Goal: Check status: Check status

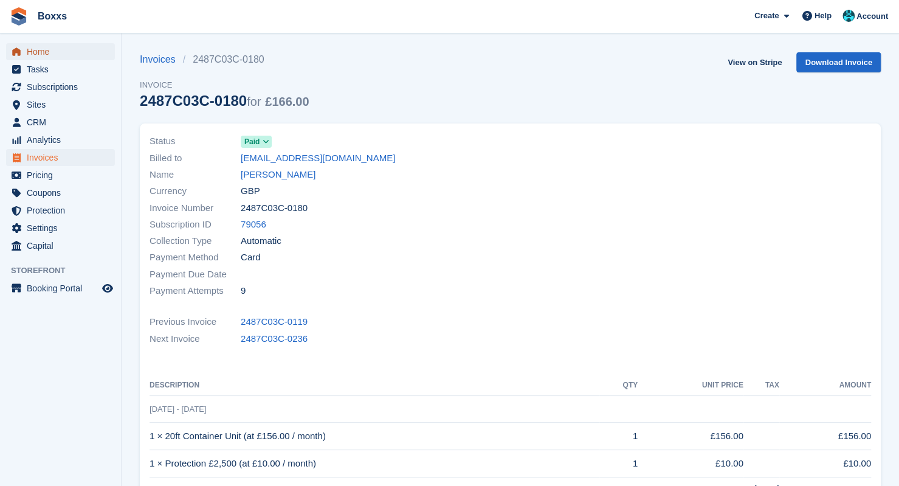
click at [75, 52] on span "Home" at bounding box center [63, 51] width 73 height 17
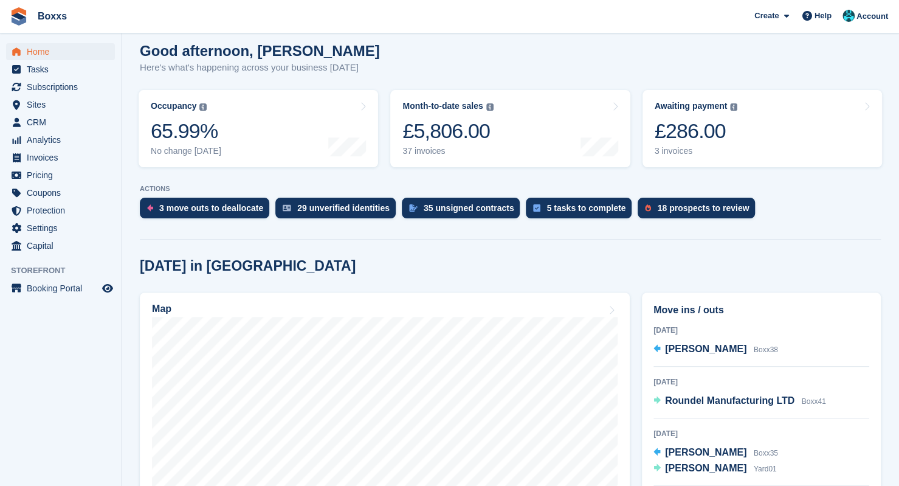
scroll to position [243, 0]
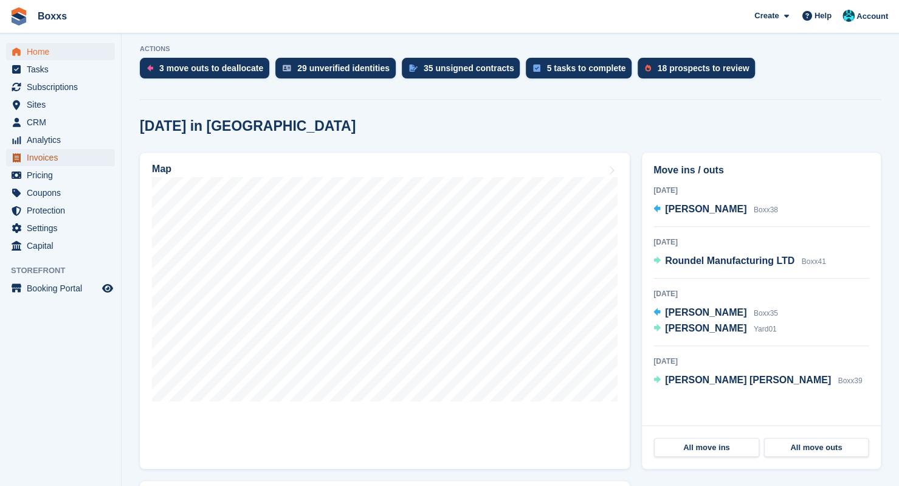
click at [58, 160] on span "Invoices" at bounding box center [63, 157] width 73 height 17
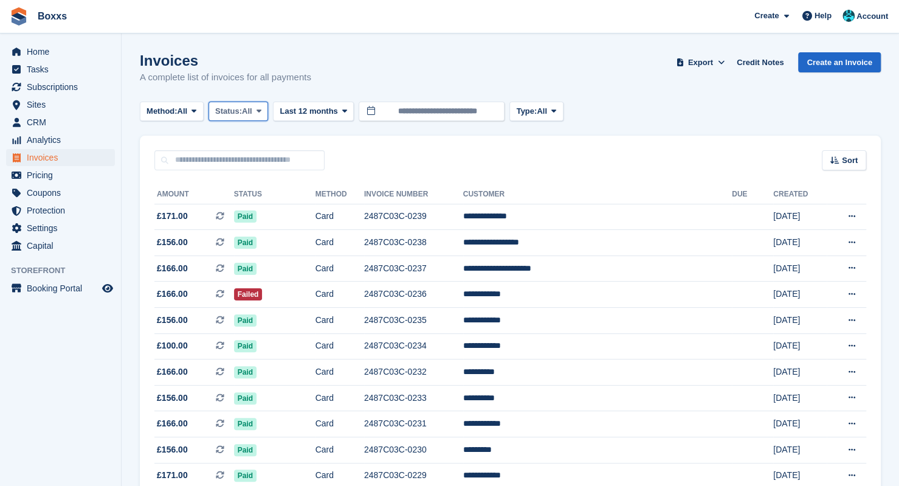
click at [242, 115] on span "Status:" at bounding box center [228, 111] width 27 height 12
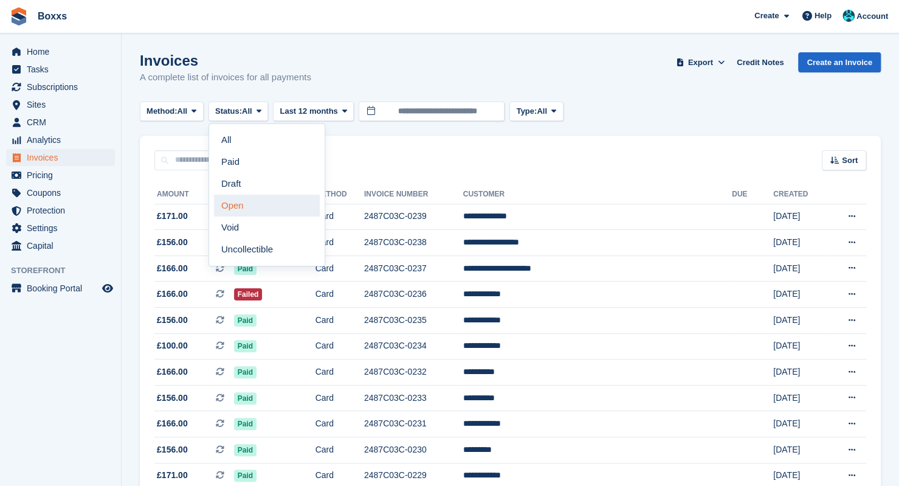
click at [248, 202] on link "Open" at bounding box center [267, 206] width 106 height 22
